Goal: Ask a question: Seek information or help from site administrators or community

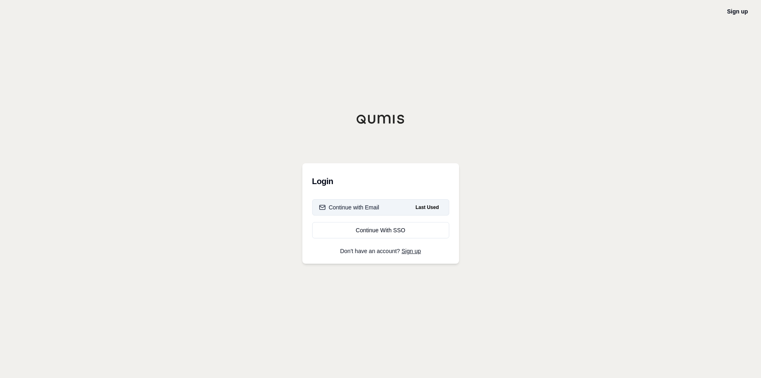
click at [339, 207] on div "Continue with Email" at bounding box center [349, 207] width 60 height 8
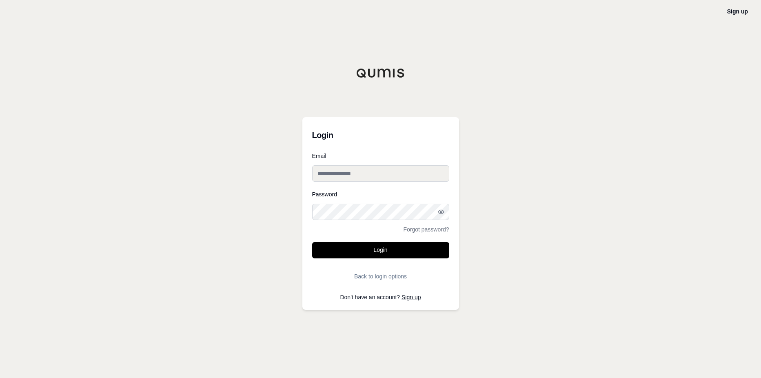
type input "**********"
click at [373, 247] on button "Login" at bounding box center [380, 250] width 137 height 16
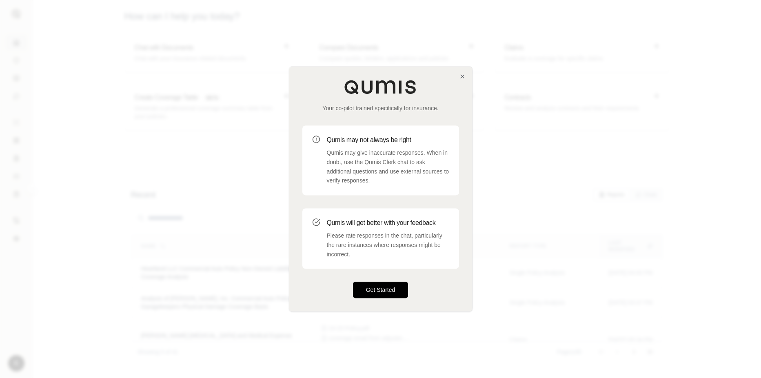
click at [371, 286] on button "Get Started" at bounding box center [381, 290] width 56 height 16
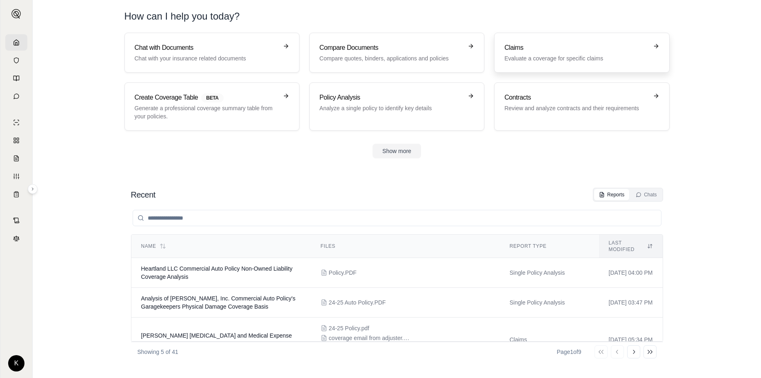
click at [538, 55] on p "Evaluate a coverage for specific claims" at bounding box center [575, 58] width 143 height 8
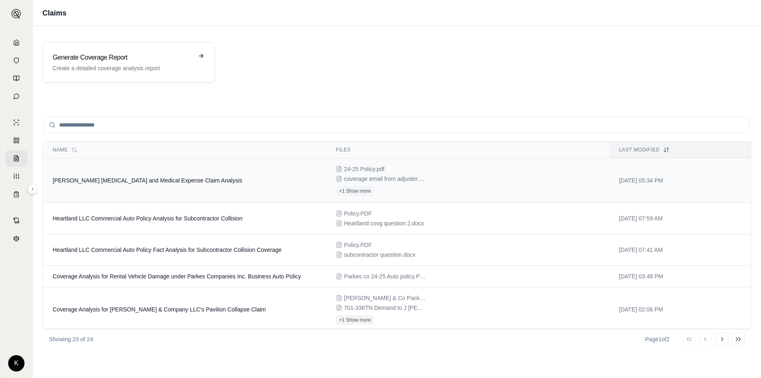
click at [112, 178] on span "[PERSON_NAME] [MEDICAL_DATA] and Medical Expense Claim Analysis" at bounding box center [148, 180] width 190 height 7
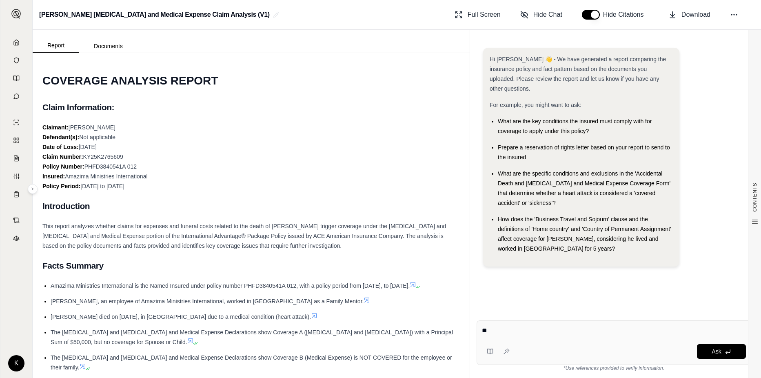
type textarea "*"
click at [552, 235] on div "How does the 'Business Travel and Sojourn' clause and the definitions of 'Home …" at bounding box center [585, 233] width 175 height 39
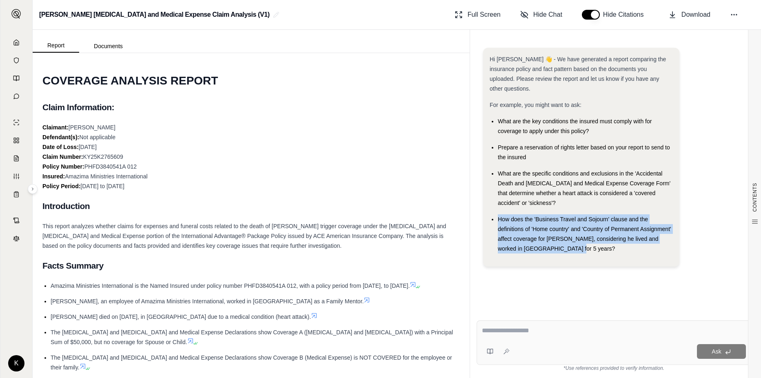
drag, startPoint x: 552, startPoint y: 237, endPoint x: 484, endPoint y: 207, distance: 74.3
click at [484, 207] on div "Hi [PERSON_NAME] 👋 - We have generated a report comparing the insurance policy …" at bounding box center [581, 157] width 196 height 219
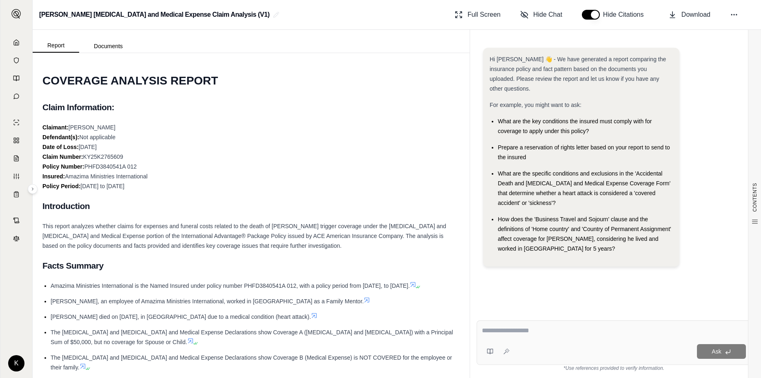
click at [462, 140] on div "CONTENTS Table of Contents COVERAGE ANALYSIS REPORT Claim Information: Introduc…" at bounding box center [251, 215] width 437 height 325
click at [535, 331] on textarea at bounding box center [614, 331] width 264 height 10
type textarea "**********"
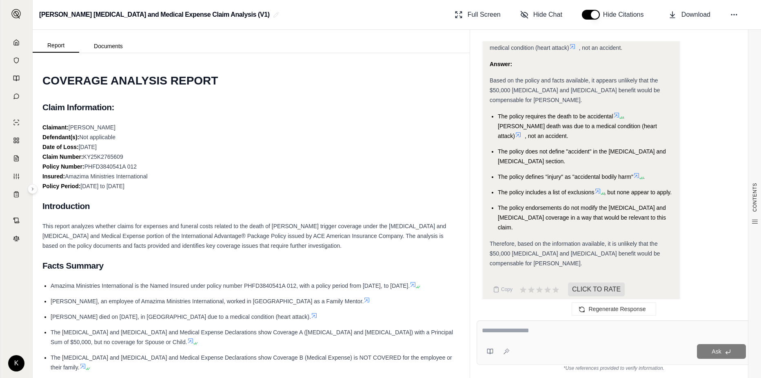
click at [595, 342] on div "Ask" at bounding box center [614, 342] width 275 height 44
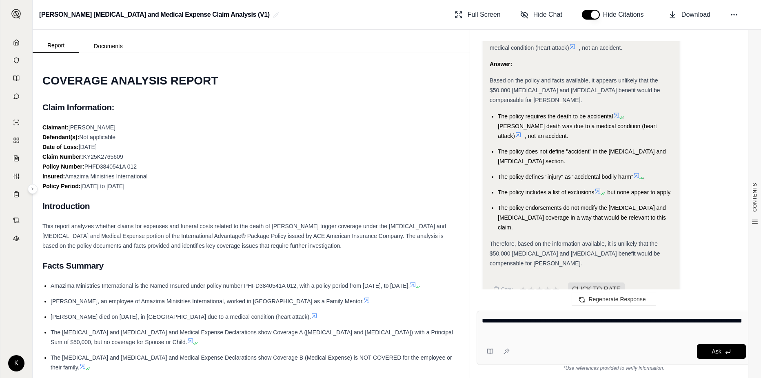
click at [539, 319] on textarea "**********" at bounding box center [614, 326] width 264 height 20
click at [590, 330] on textarea "**********" at bounding box center [614, 326] width 264 height 20
type textarea "**********"
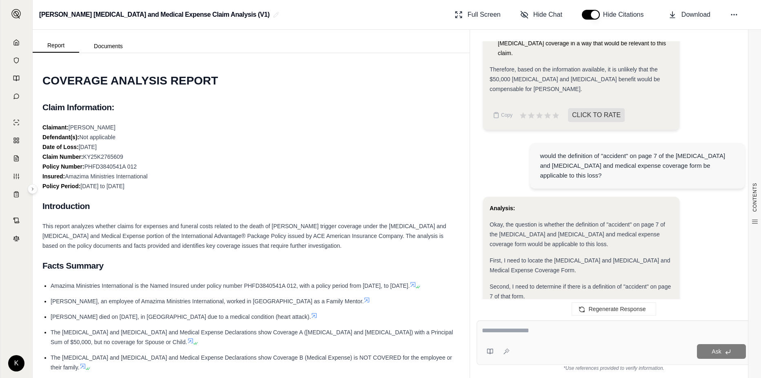
scroll to position [1525, 0]
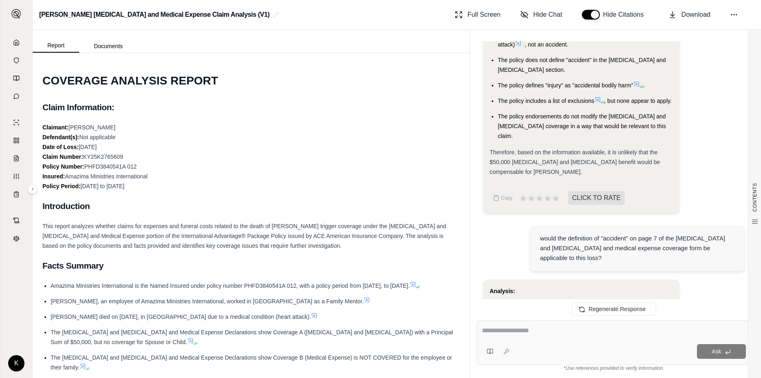
drag, startPoint x: 570, startPoint y: 249, endPoint x: 655, endPoint y: 222, distance: 89.1
click at [655, 225] on div "would the definition of "accident" on page 7 of the [MEDICAL_DATA] and [MEDICAL…" at bounding box center [637, 248] width 215 height 46
drag, startPoint x: 655, startPoint y: 222, endPoint x: 595, endPoint y: 212, distance: 60.9
click at [595, 219] on div "would the definition of "accident" on page 7 of the [MEDICAL_DATA] and [MEDICAL…" at bounding box center [614, 249] width 262 height 60
click at [656, 233] on div "would the definition of "accident" on page 7 of the [MEDICAL_DATA] and [MEDICAL…" at bounding box center [637, 247] width 195 height 29
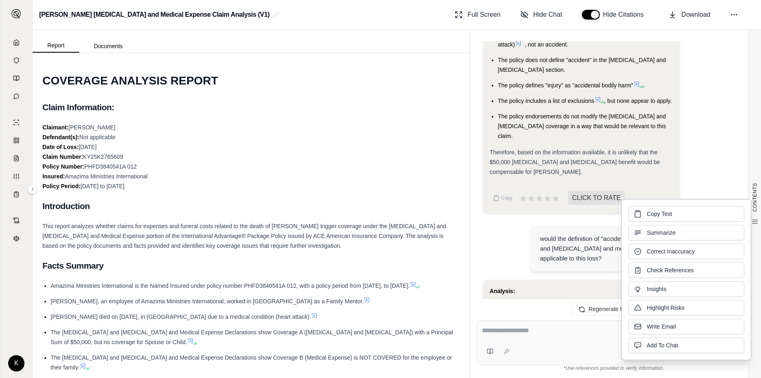
drag, startPoint x: 656, startPoint y: 224, endPoint x: 618, endPoint y: 212, distance: 39.9
click at [618, 219] on div "would the definition of "accident" on page 7 of the [MEDICAL_DATA] and [MEDICAL…" at bounding box center [614, 249] width 262 height 60
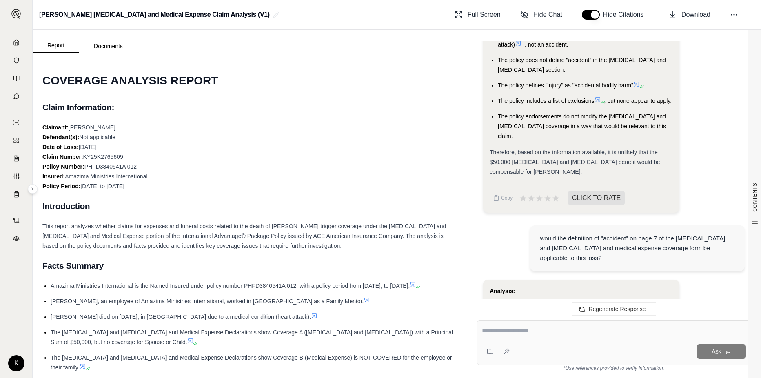
click at [658, 233] on div "would the definition of "accident" on page 7 of the [MEDICAL_DATA] and [MEDICAL…" at bounding box center [637, 247] width 195 height 29
click at [657, 233] on div "would the definition of "accident" on page 7 of the [MEDICAL_DATA] and [MEDICAL…" at bounding box center [637, 247] width 195 height 29
click at [655, 233] on div "would the definition of "accident" on page 7 of the [MEDICAL_DATA] and [MEDICAL…" at bounding box center [637, 247] width 195 height 29
drag, startPoint x: 525, startPoint y: 236, endPoint x: 608, endPoint y: 212, distance: 86.7
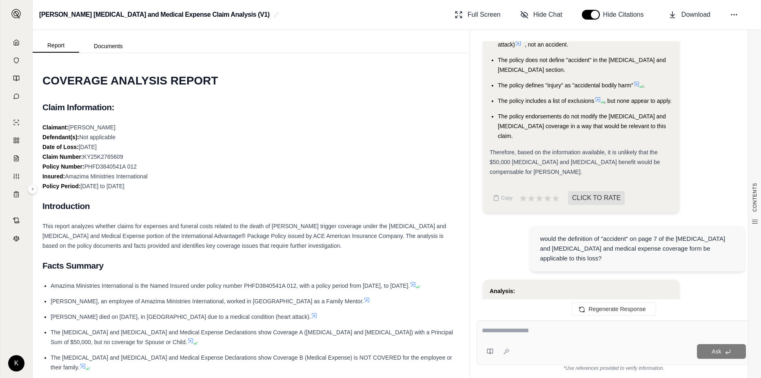
click at [524, 235] on div "would the definition of "accident" on page 7 of the [MEDICAL_DATA] and [MEDICAL…" at bounding box center [614, 249] width 262 height 60
click at [678, 233] on div "would the definition of "accident" on page 7 of the [MEDICAL_DATA] and [MEDICAL…" at bounding box center [637, 247] width 195 height 29
click at [675, 233] on div "would the definition of "accident" on page 7 of the [MEDICAL_DATA] and [MEDICAL…" at bounding box center [637, 247] width 195 height 29
drag, startPoint x: 581, startPoint y: 246, endPoint x: 530, endPoint y: 227, distance: 55.0
click at [530, 227] on div "would the definition of "accident" on page 7 of the [MEDICAL_DATA] and [MEDICAL…" at bounding box center [614, 249] width 262 height 60
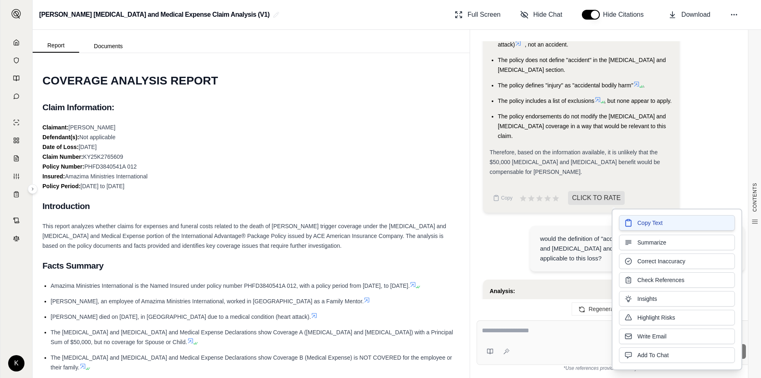
drag, startPoint x: 646, startPoint y: 234, endPoint x: 624, endPoint y: 225, distance: 23.8
click at [624, 225] on icon at bounding box center [628, 223] width 8 height 8
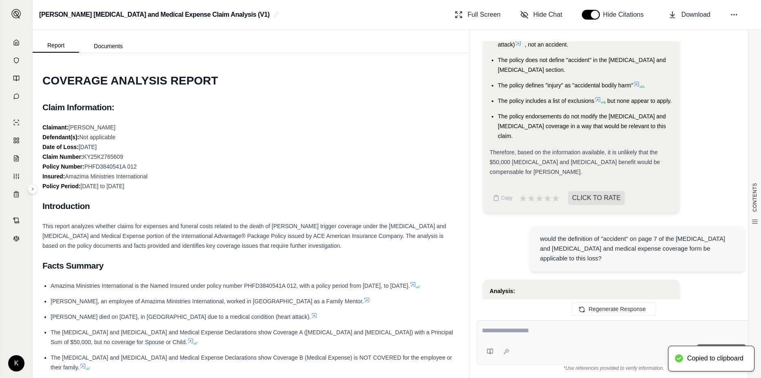
click at [560, 338] on div at bounding box center [614, 332] width 264 height 13
drag, startPoint x: 560, startPoint y: 336, endPoint x: 552, endPoint y: 329, distance: 11.0
click at [552, 329] on textarea at bounding box center [614, 331] width 264 height 10
paste textarea "**********"
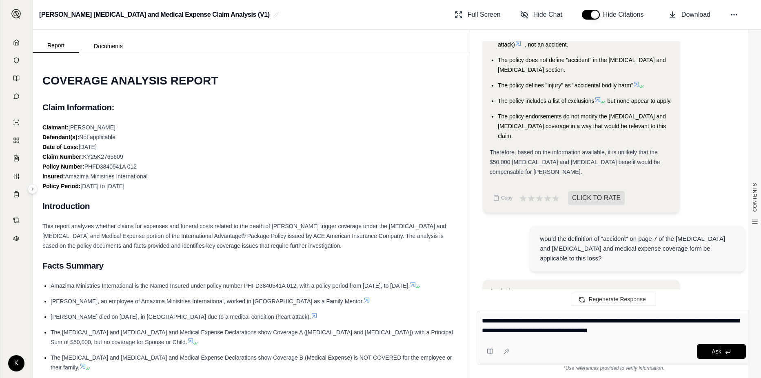
click at [606, 320] on textarea "**********" at bounding box center [614, 326] width 264 height 20
type textarea "**********"
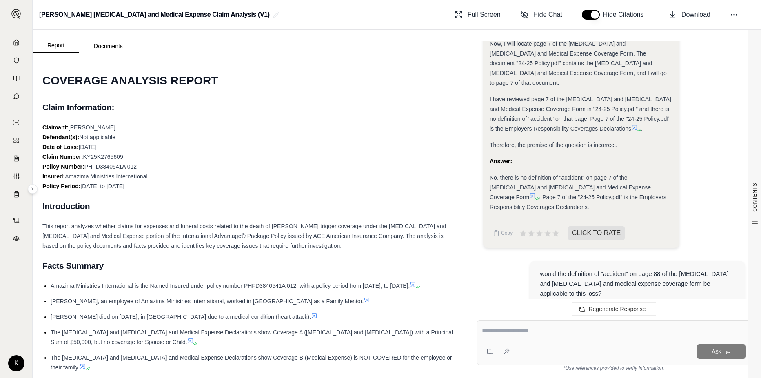
scroll to position [2071, 0]
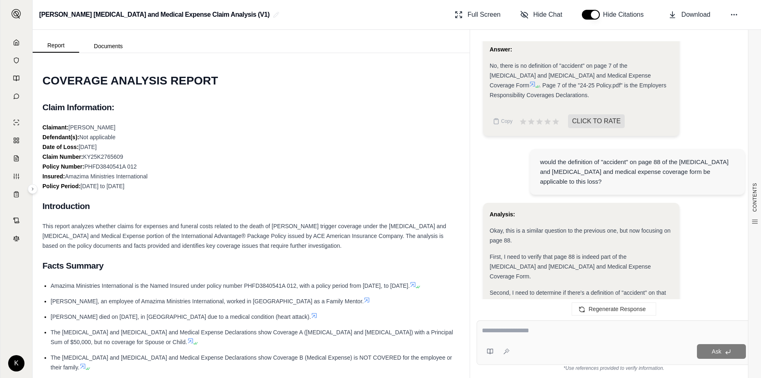
click at [535, 327] on textarea at bounding box center [614, 331] width 264 height 10
type textarea "*********"
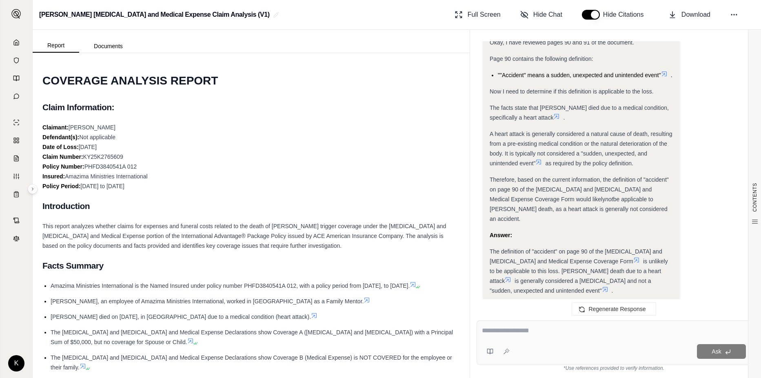
scroll to position [2588, 0]
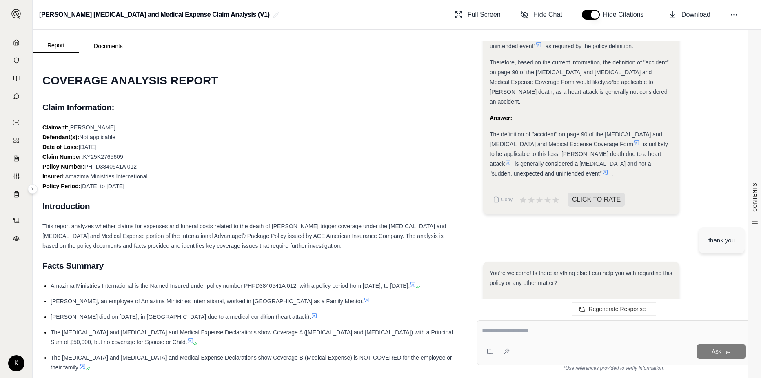
click at [548, 306] on icon at bounding box center [547, 309] width 7 height 7
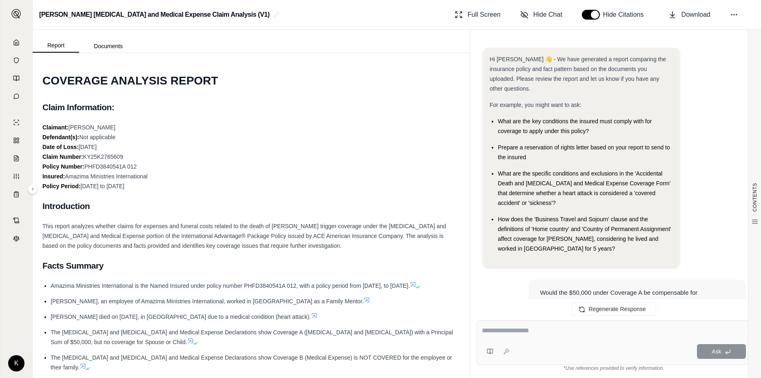
scroll to position [2656, 0]
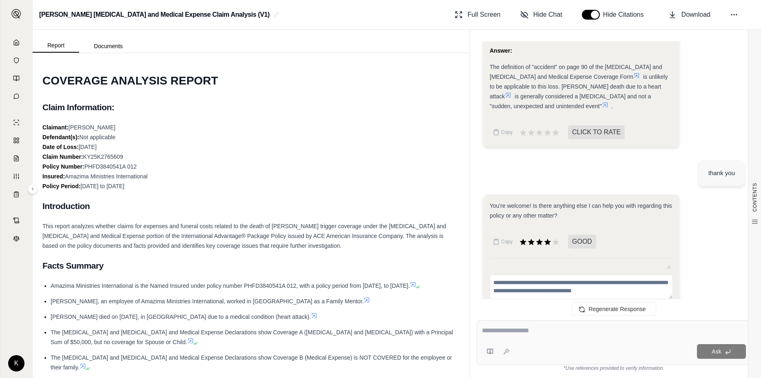
click at [722, 289] on div "You're welcome! Is there anything else I can help you with regarding this polic…" at bounding box center [614, 262] width 262 height 136
click at [663, 306] on div "Cancel Submit" at bounding box center [581, 311] width 183 height 11
click at [666, 306] on div "Cancel Submit" at bounding box center [581, 311] width 183 height 11
click at [547, 258] on div "Close feedback Cancel Submit" at bounding box center [581, 287] width 183 height 59
drag, startPoint x: 648, startPoint y: 280, endPoint x: 656, endPoint y: 278, distance: 8.3
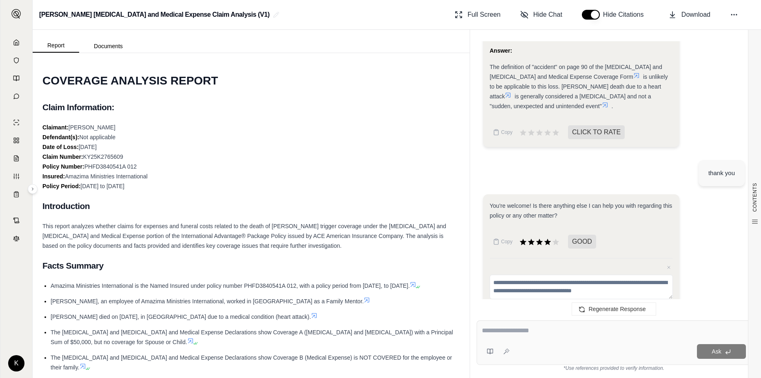
click at [656, 306] on div "Cancel Submit" at bounding box center [581, 311] width 183 height 11
